Goal: Transaction & Acquisition: Book appointment/travel/reservation

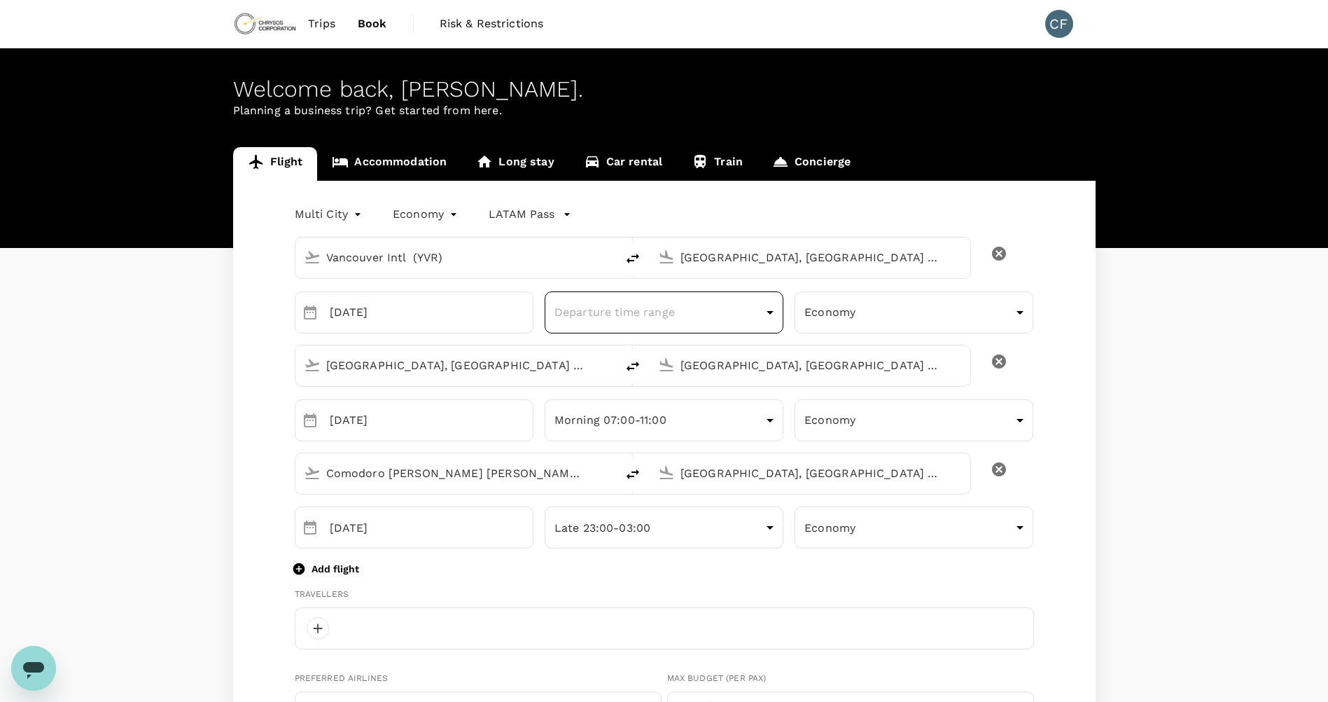
scroll to position [350, 0]
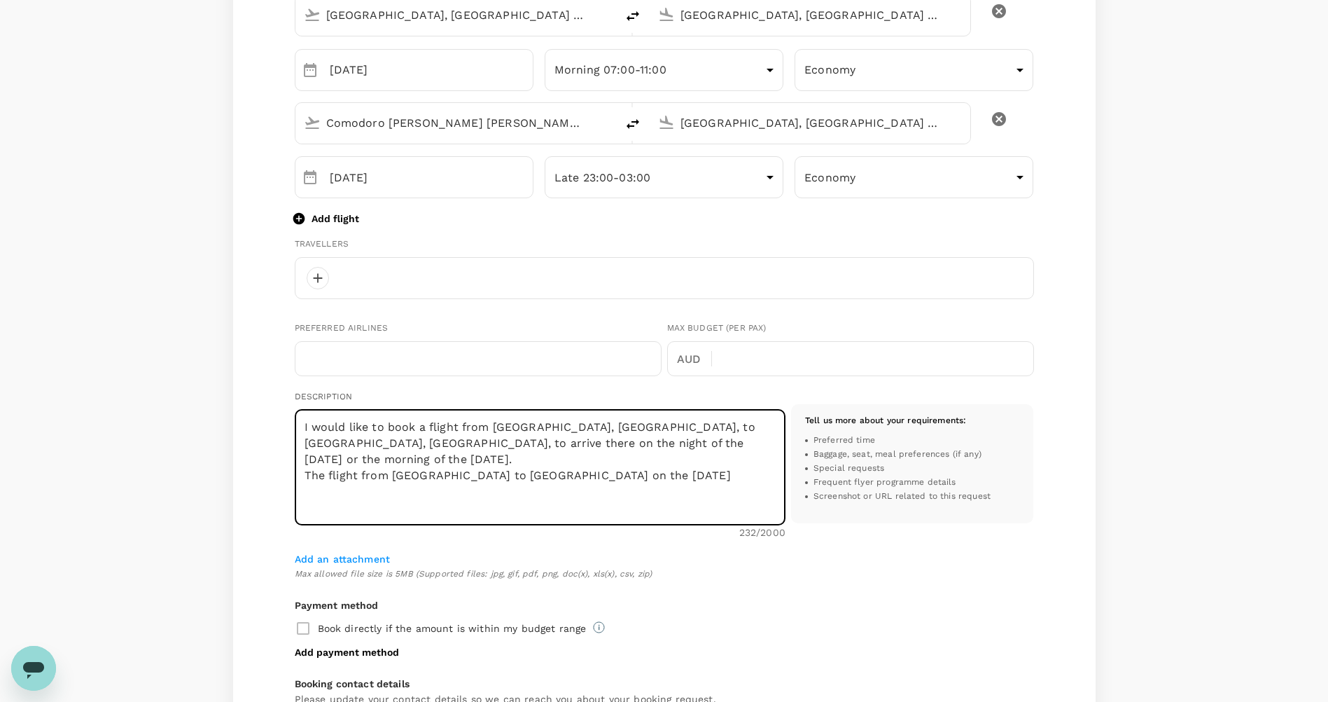
click at [703, 484] on textarea "I would like to book a flight from Vancouver, BC, to Antofagasta, Chile, to arr…" at bounding box center [540, 468] width 491 height 116
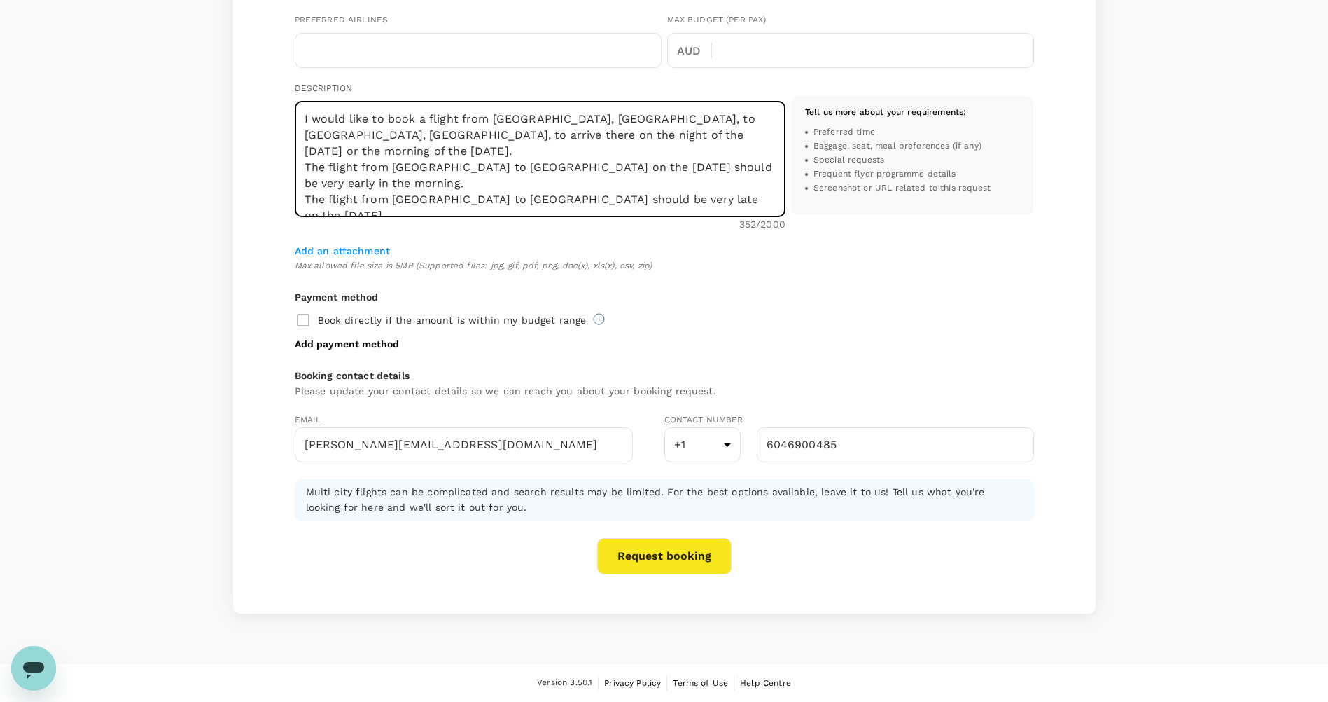
scroll to position [308, 0]
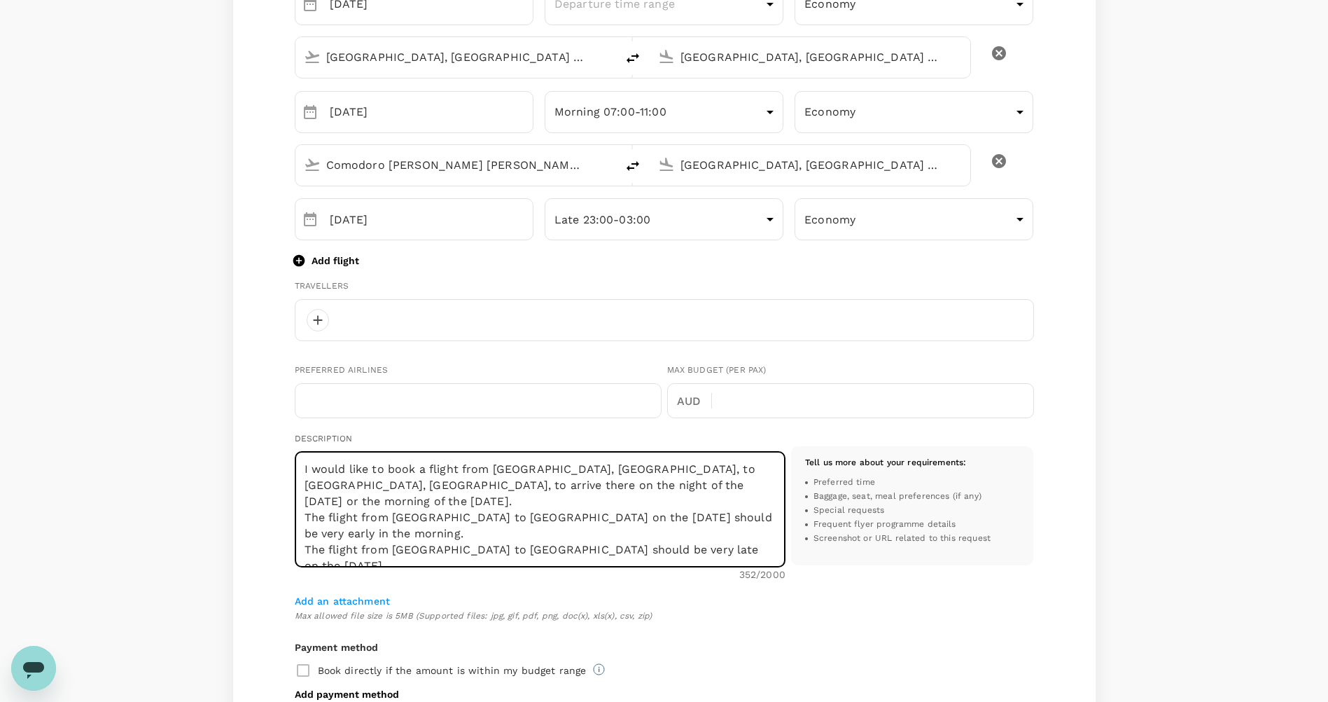
type textarea "I would like to book a flight from Vancouver, BC, to Antofagasta, Chile, to arr…"
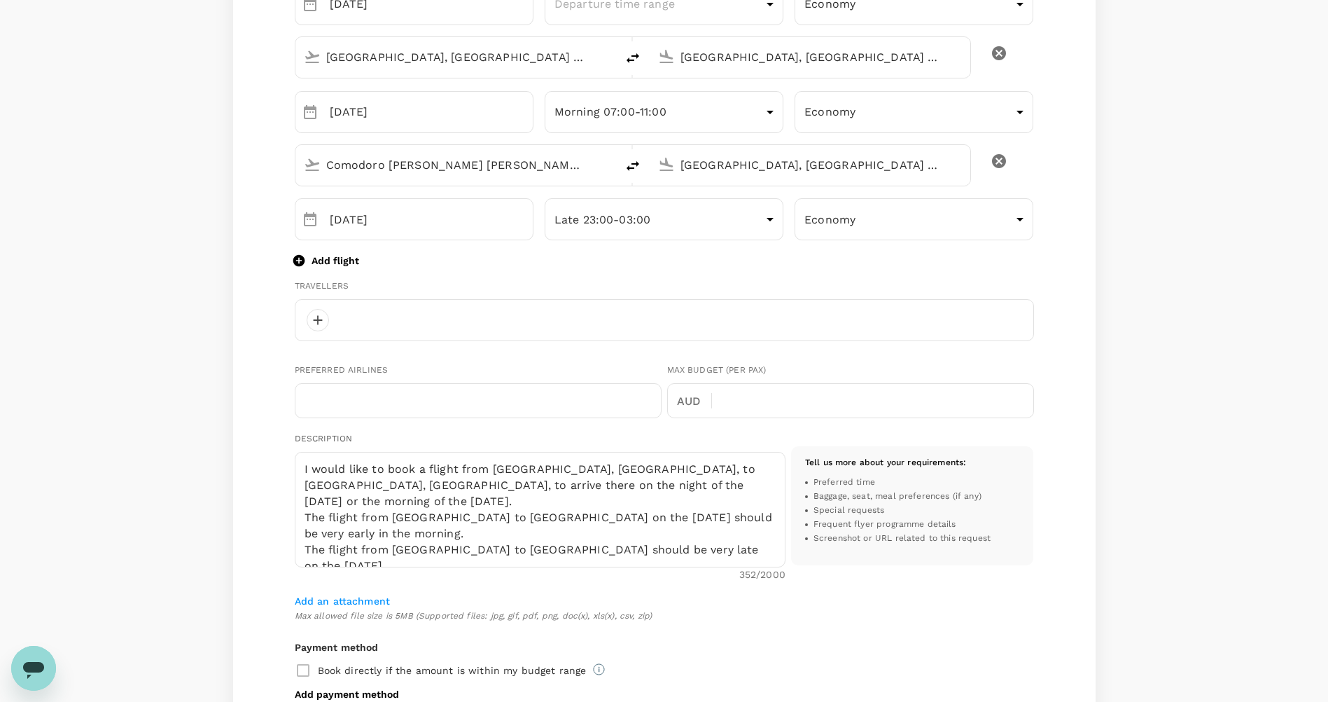
click at [595, 333] on div at bounding box center [664, 320] width 739 height 42
click at [323, 309] on div at bounding box center [664, 320] width 739 height 42
click at [323, 312] on div at bounding box center [318, 320] width 22 height 22
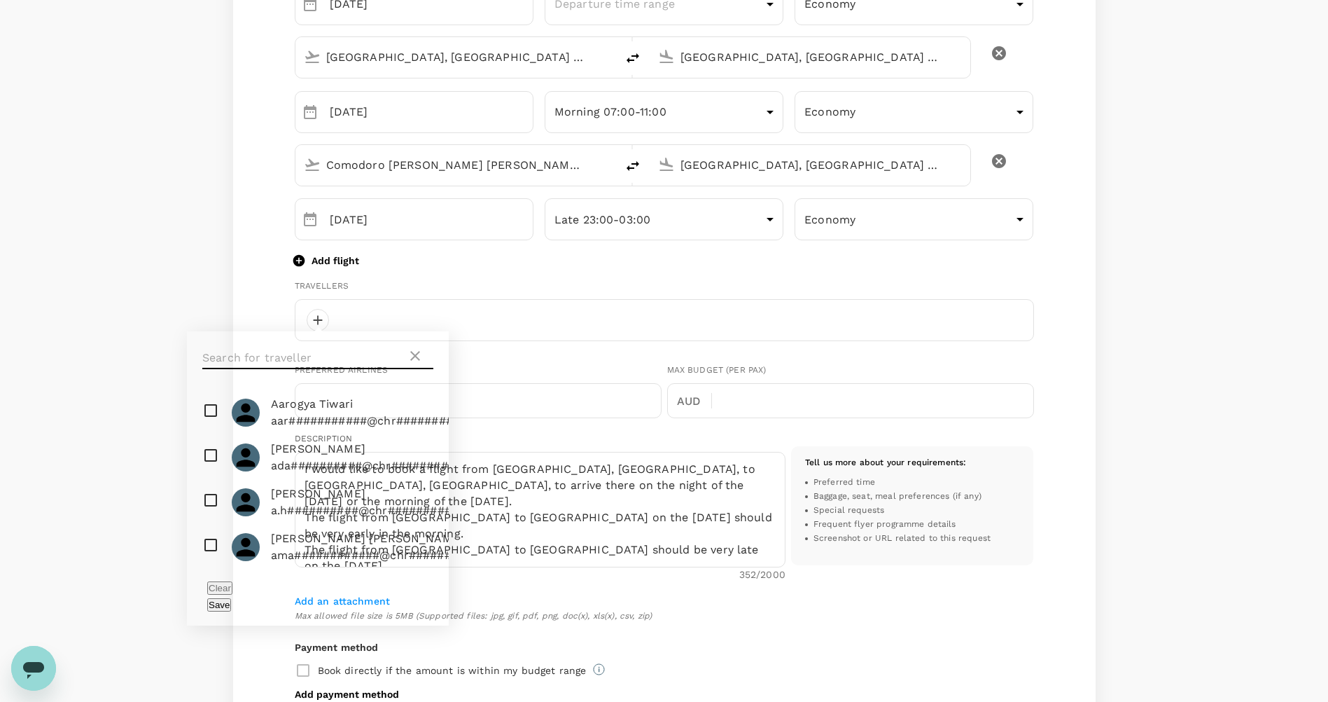
click at [351, 363] on input "text" at bounding box center [304, 358] width 204 height 22
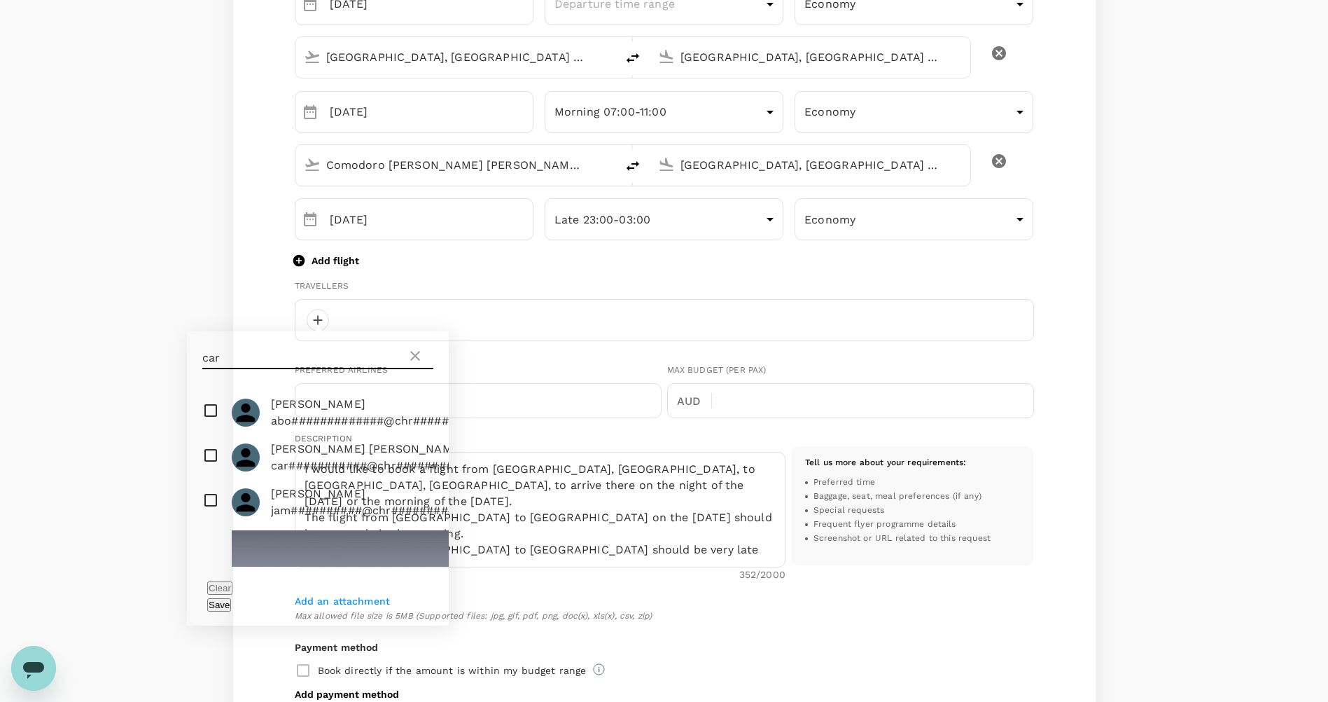
type input "car"
click at [215, 472] on input "checkbox" at bounding box center [318, 457] width 262 height 45
checkbox input "true"
click at [231, 598] on button "Save" at bounding box center [219, 604] width 24 height 13
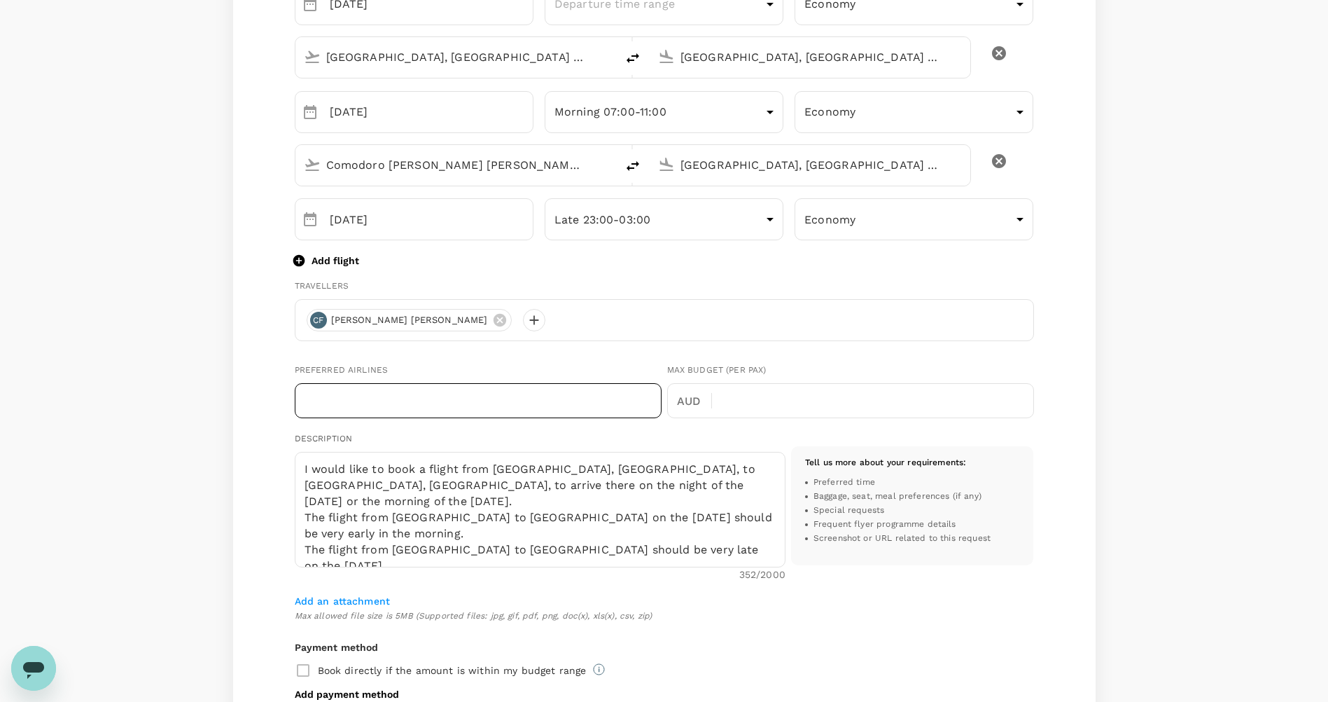
click at [627, 397] on input "text" at bounding box center [478, 400] width 367 height 35
type input "L"
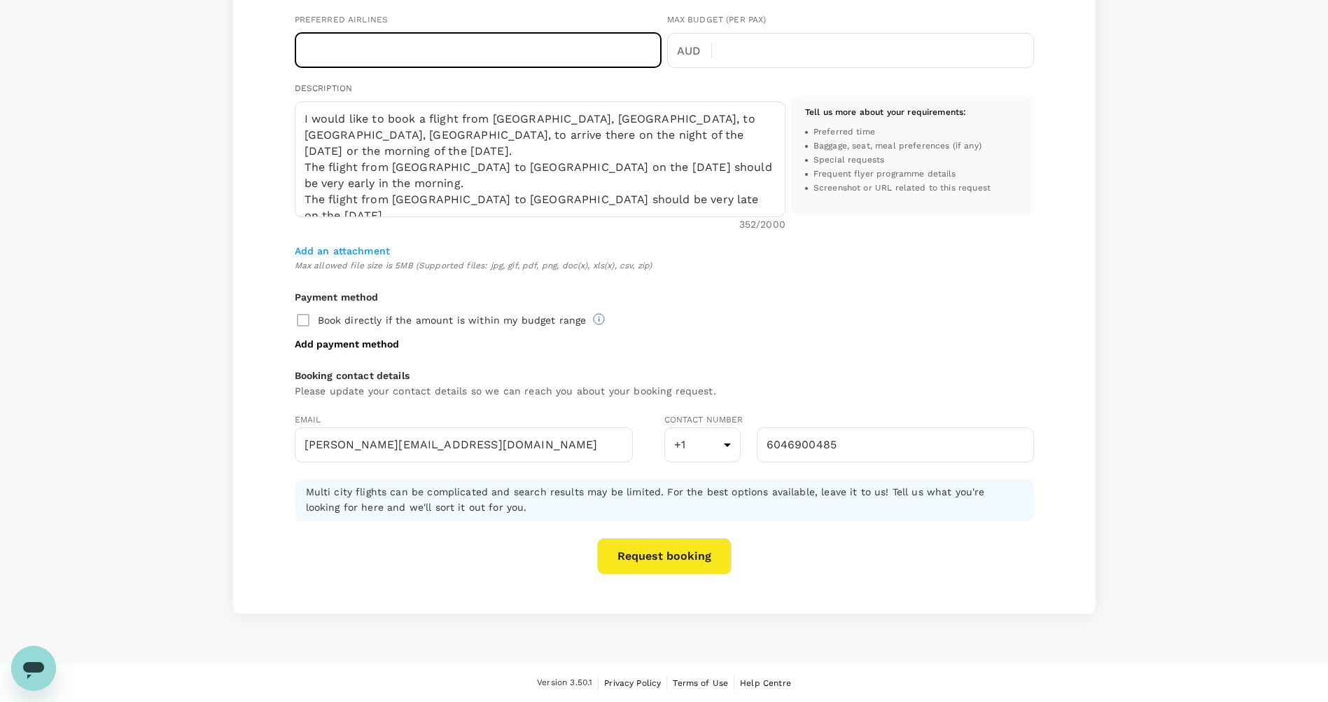
click at [638, 555] on button "Request booking" at bounding box center [664, 556] width 134 height 36
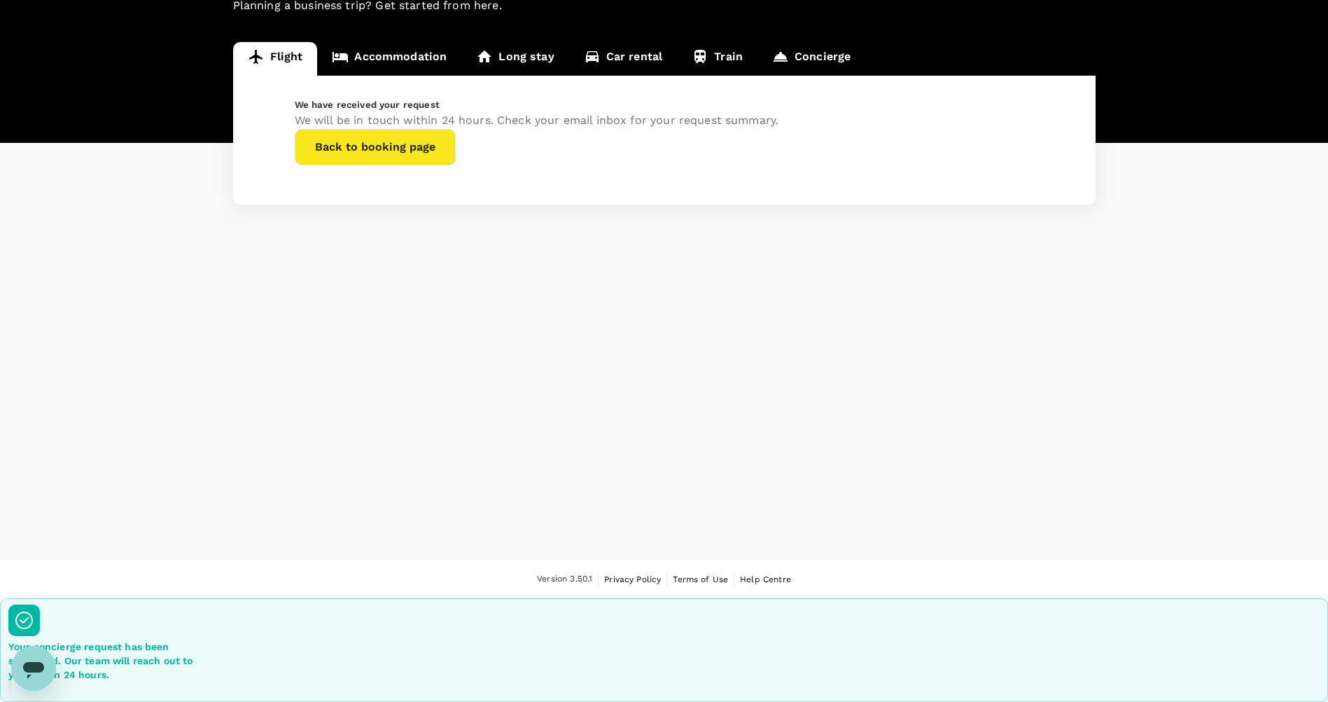
scroll to position [1, 0]
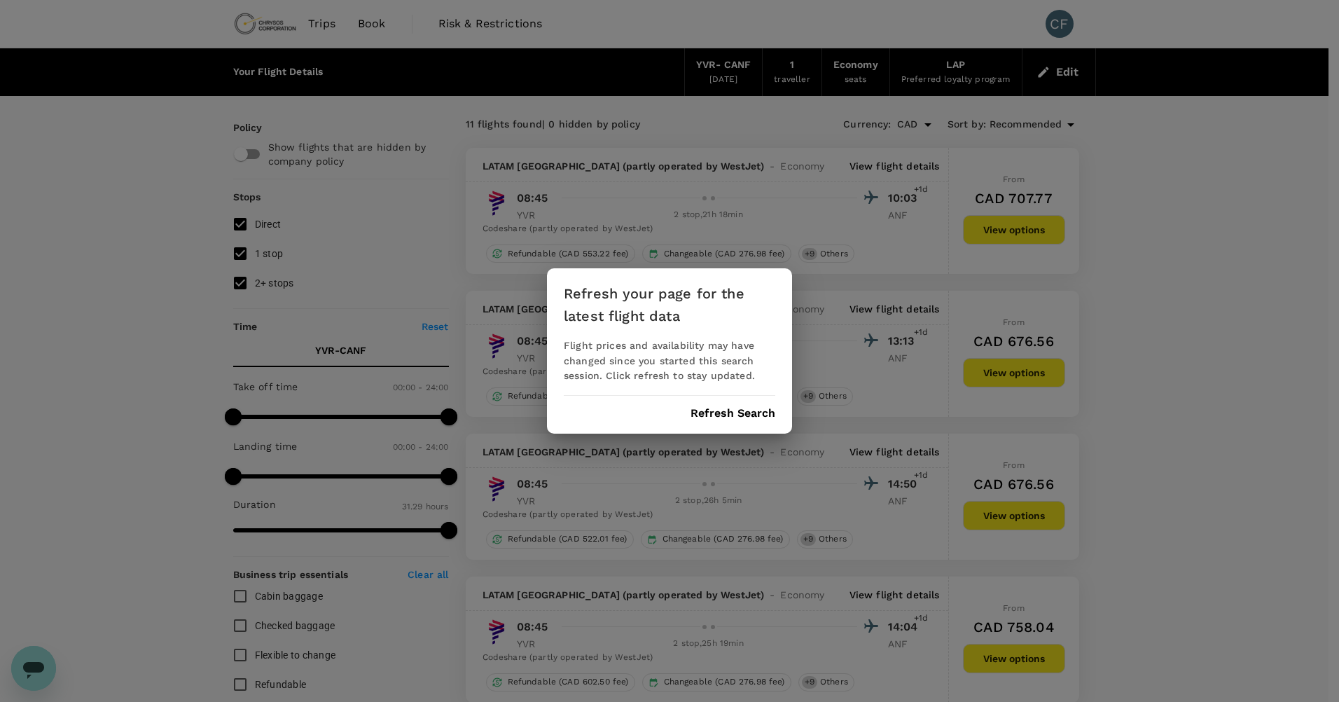
click at [759, 424] on div "Refresh your page for the latest flight data Flight prices and availability may…" at bounding box center [669, 351] width 245 height 166
click at [760, 405] on div "Refresh your page for the latest flight data Flight prices and availability may…" at bounding box center [669, 351] width 245 height 166
click at [760, 407] on button "Refresh Search" at bounding box center [732, 413] width 85 height 13
